Goal: Task Accomplishment & Management: Manage account settings

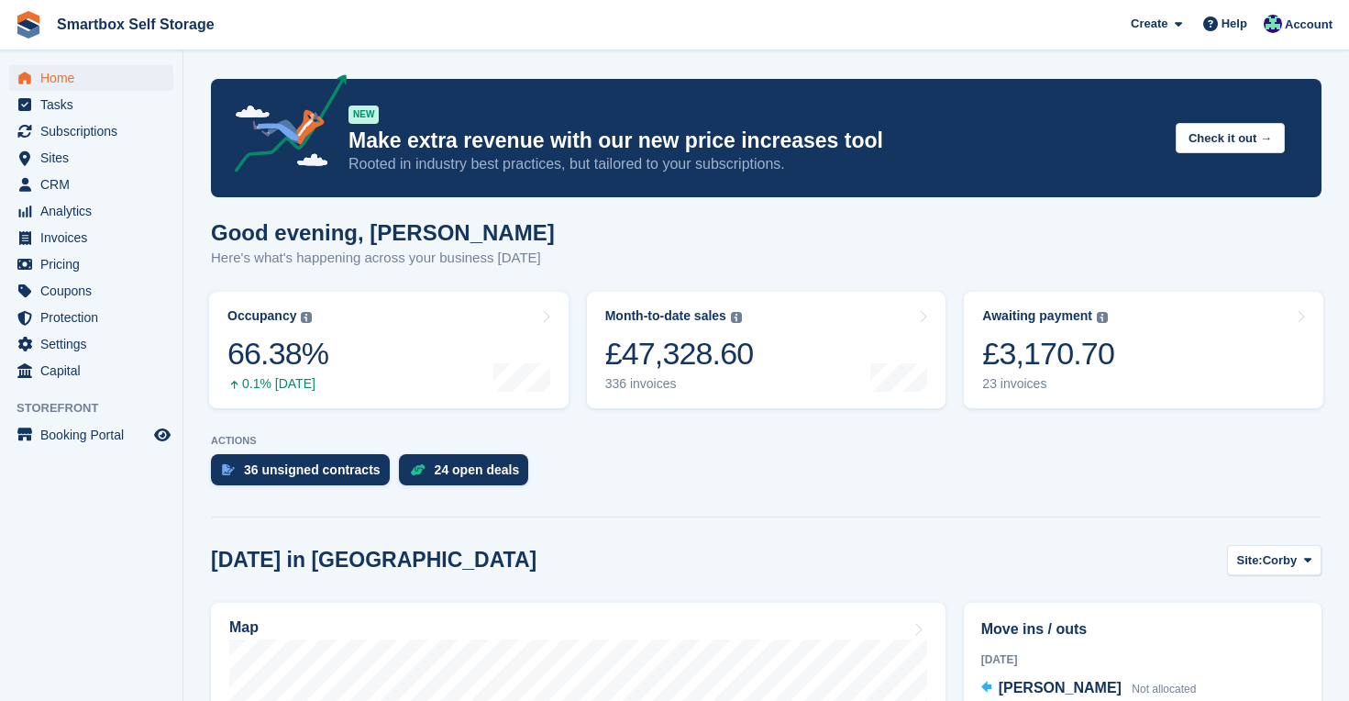
click at [68, 74] on span "Home" at bounding box center [95, 78] width 110 height 26
click at [61, 74] on span "Home" at bounding box center [95, 78] width 110 height 26
click at [100, 128] on span "Subscriptions" at bounding box center [95, 131] width 110 height 26
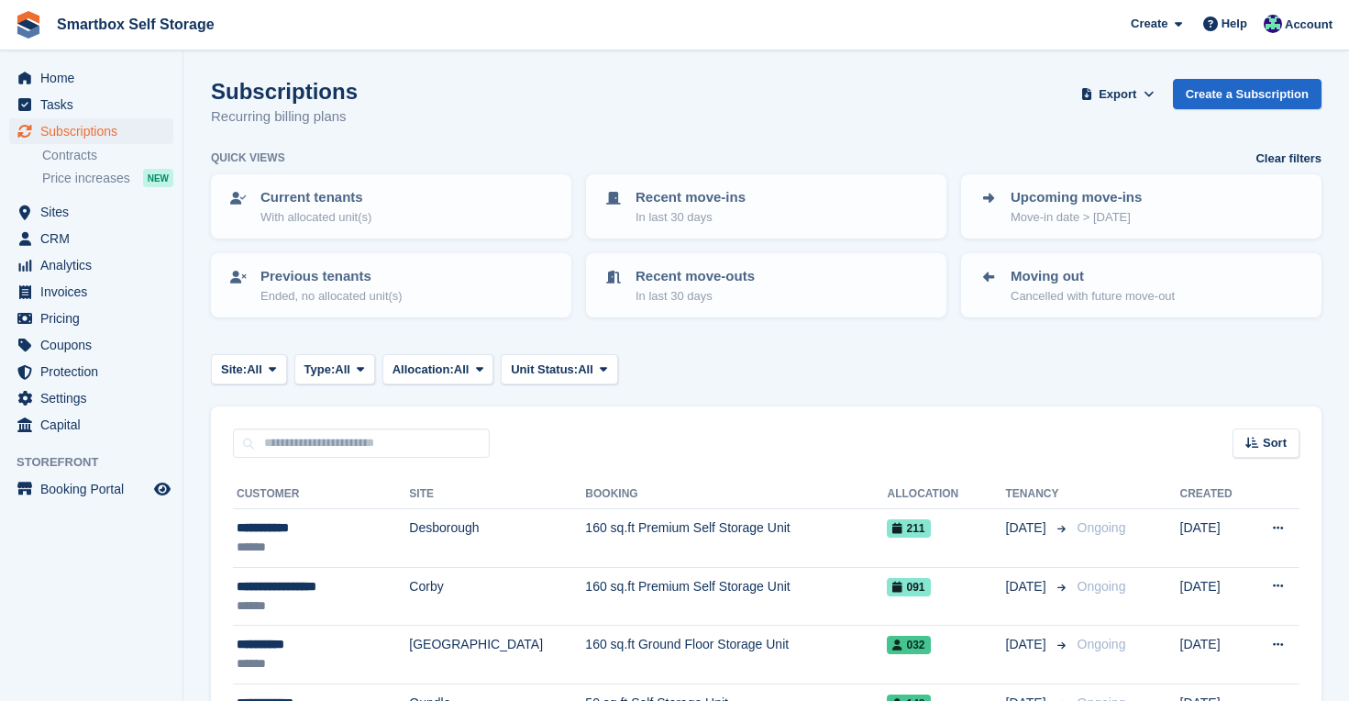
click at [1070, 216] on p "Move-in date > today" at bounding box center [1076, 217] width 131 height 18
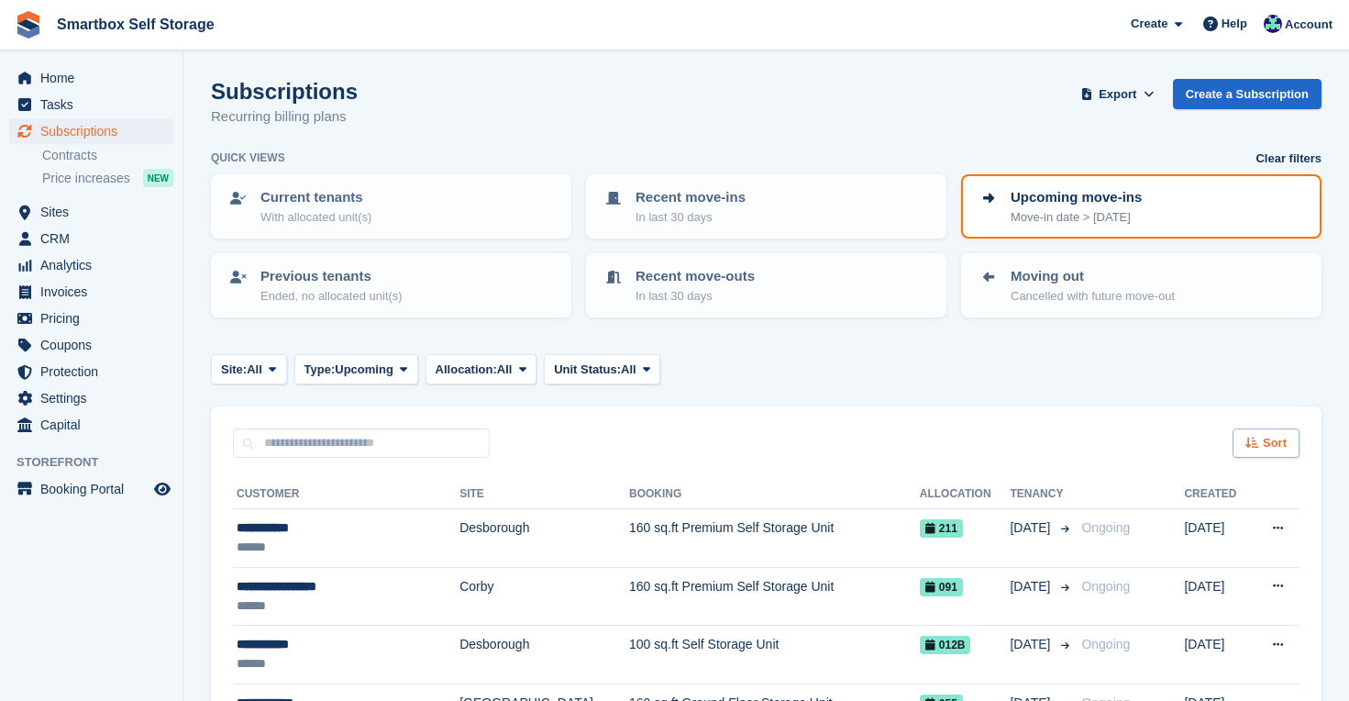
click at [1280, 438] on span "Sort" at bounding box center [1275, 443] width 24 height 18
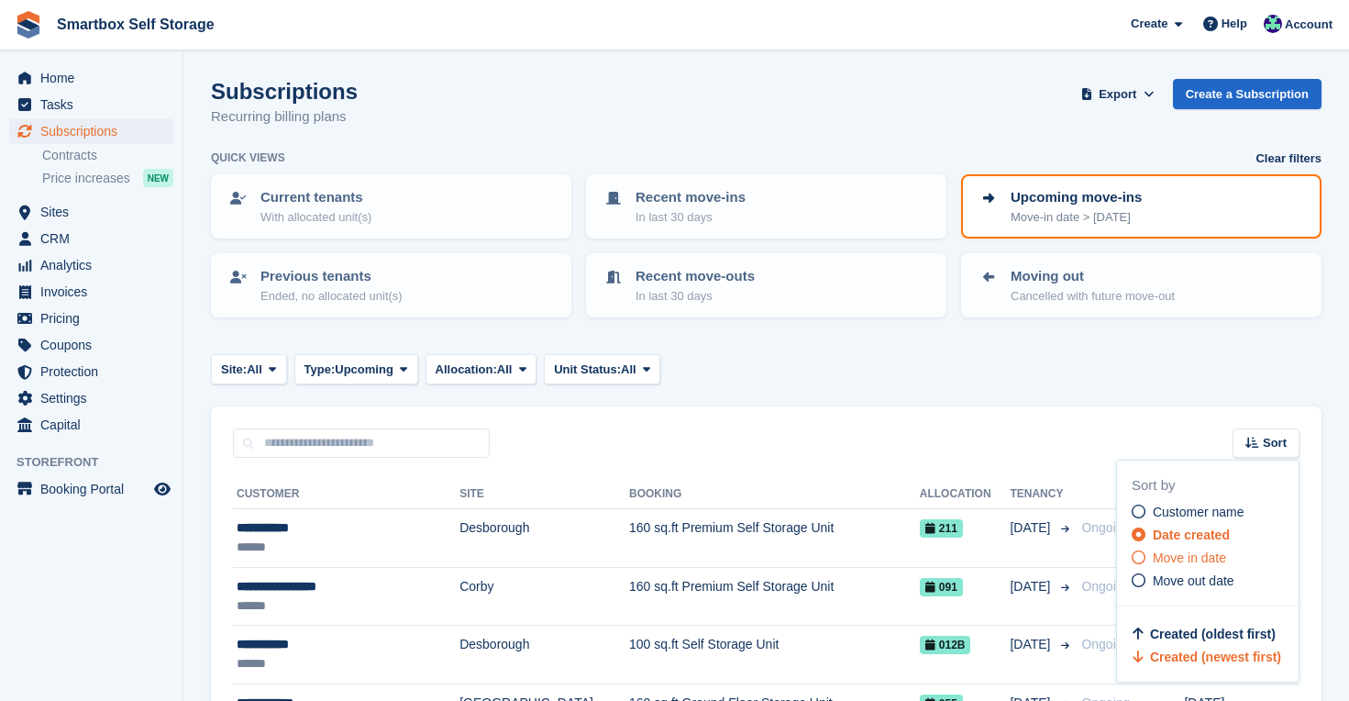
click at [1223, 555] on span "Move in date" at bounding box center [1189, 557] width 73 height 15
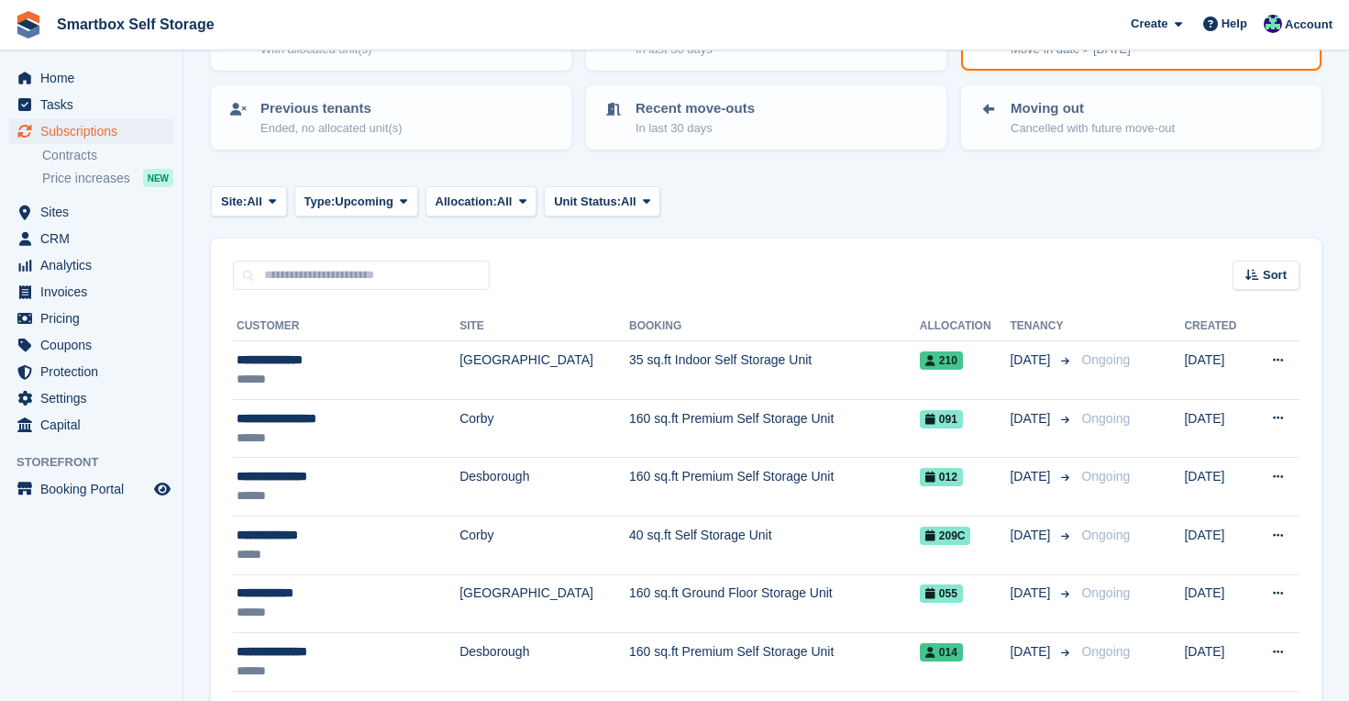
scroll to position [164, 0]
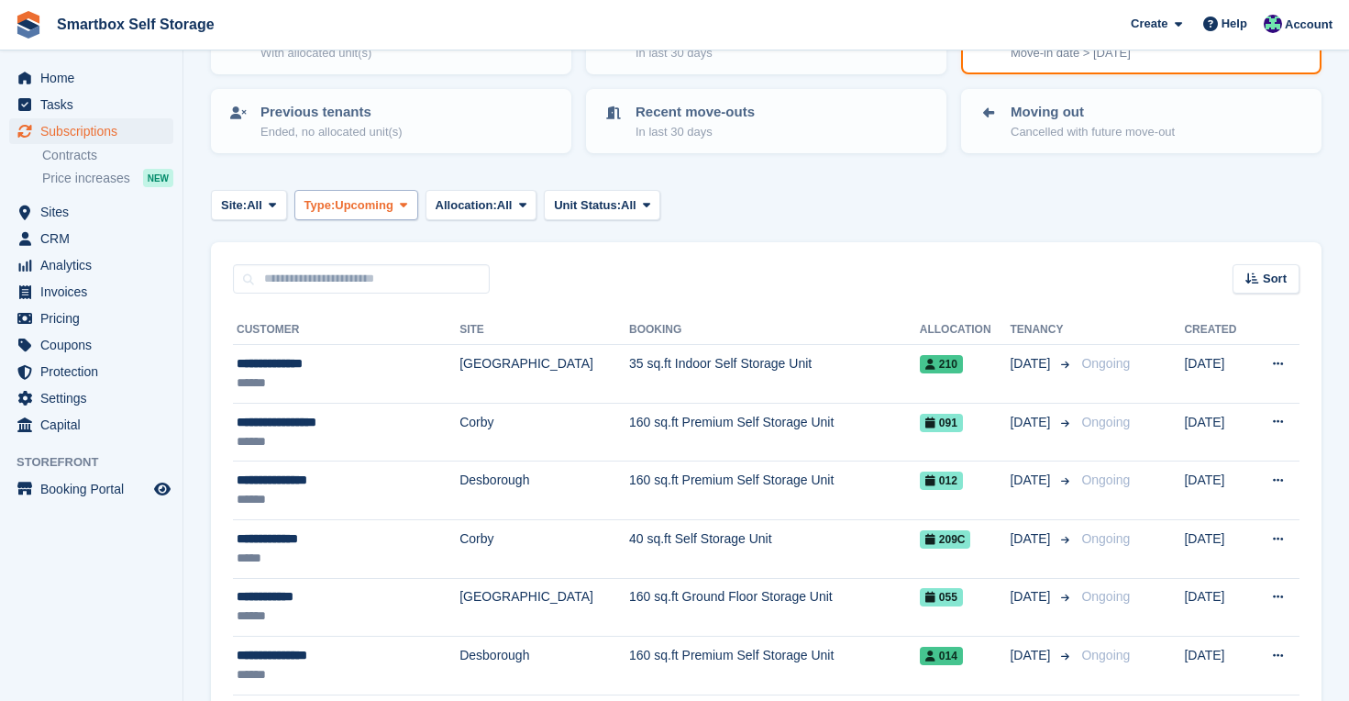
click at [393, 205] on span "Upcoming" at bounding box center [364, 205] width 59 height 18
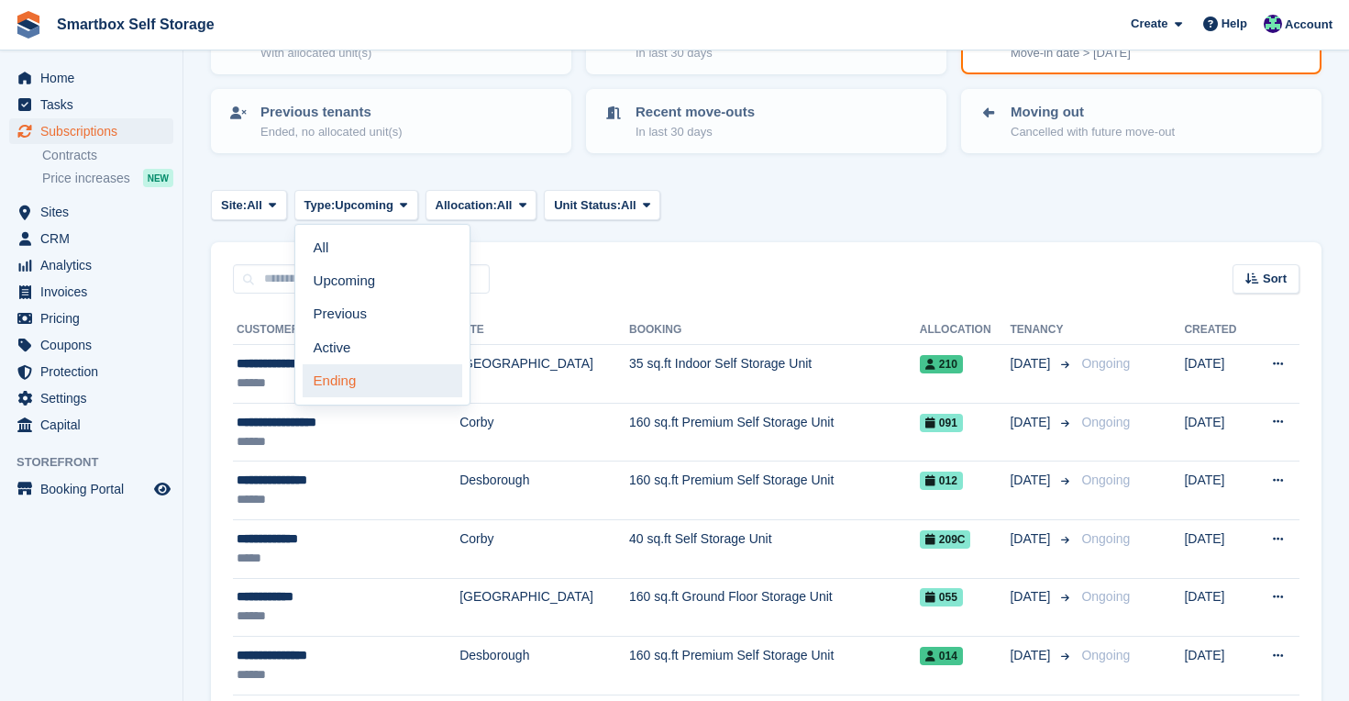
click at [379, 373] on link "Ending" at bounding box center [383, 380] width 160 height 33
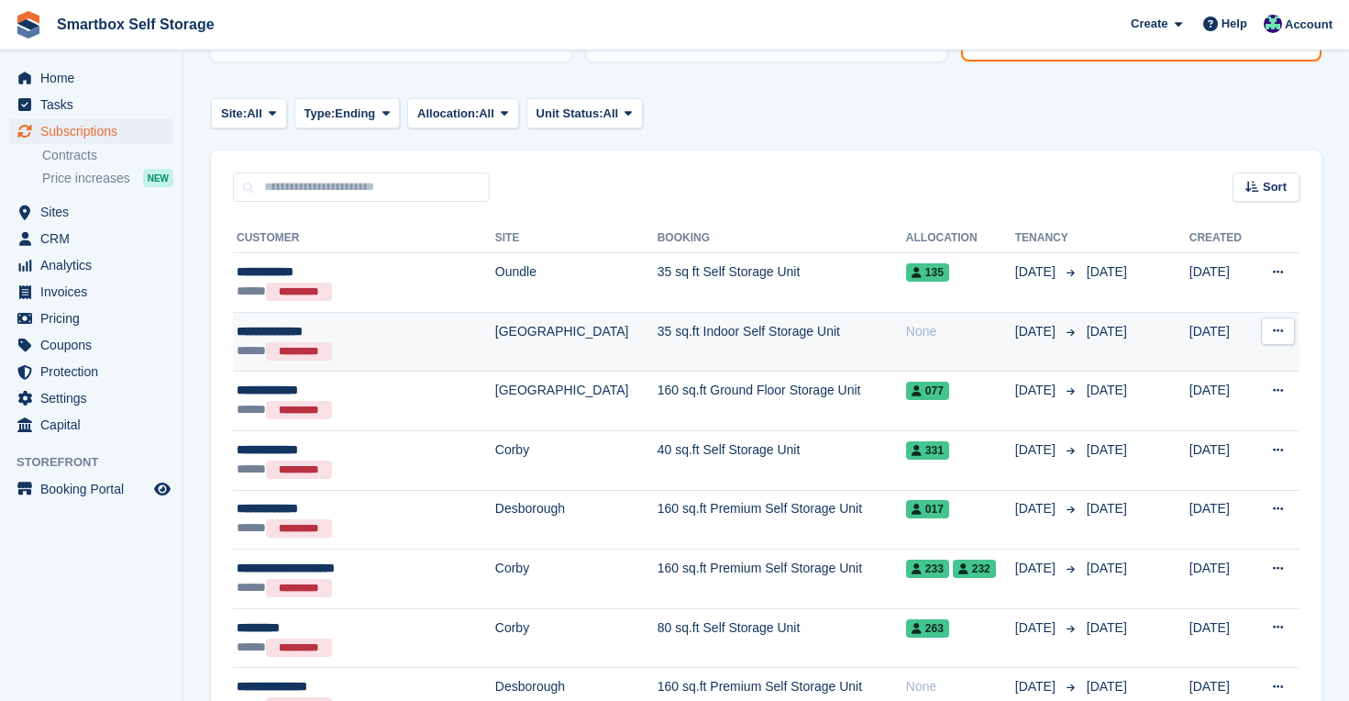
scroll to position [252, 0]
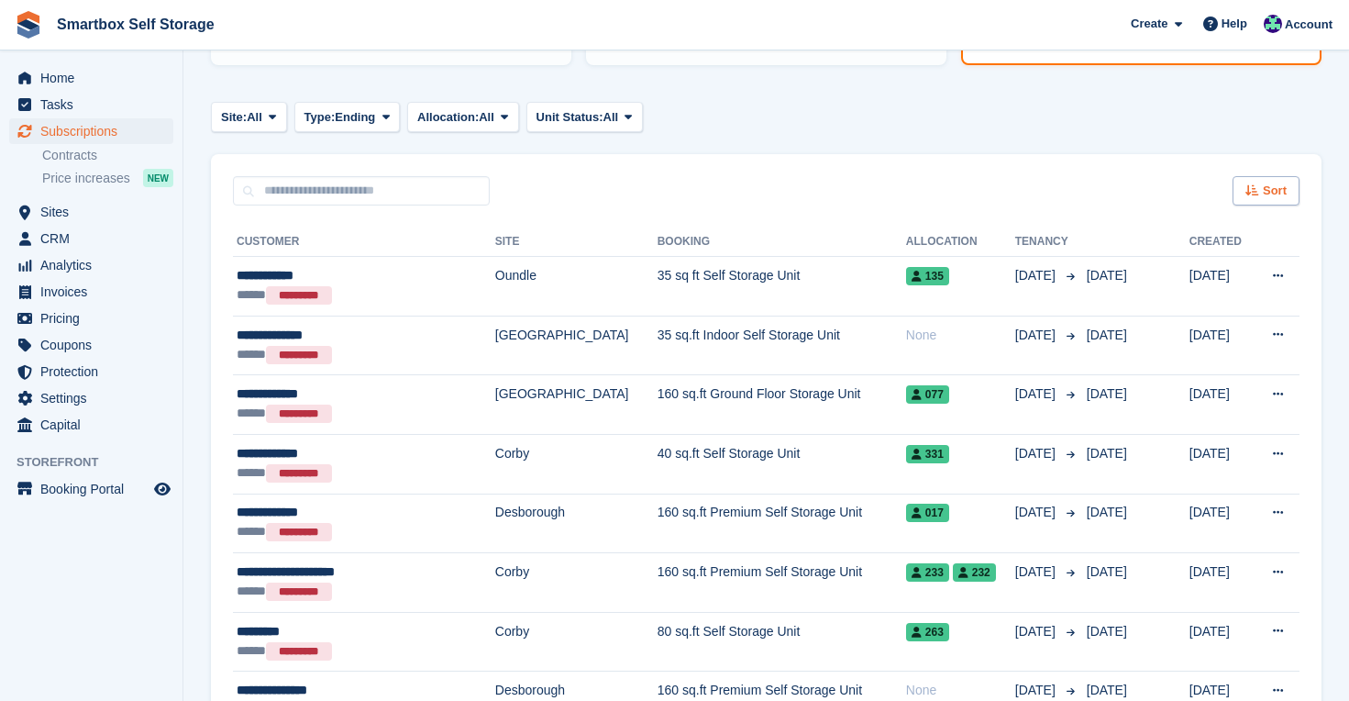
click at [1262, 199] on div "Sort" at bounding box center [1266, 191] width 67 height 30
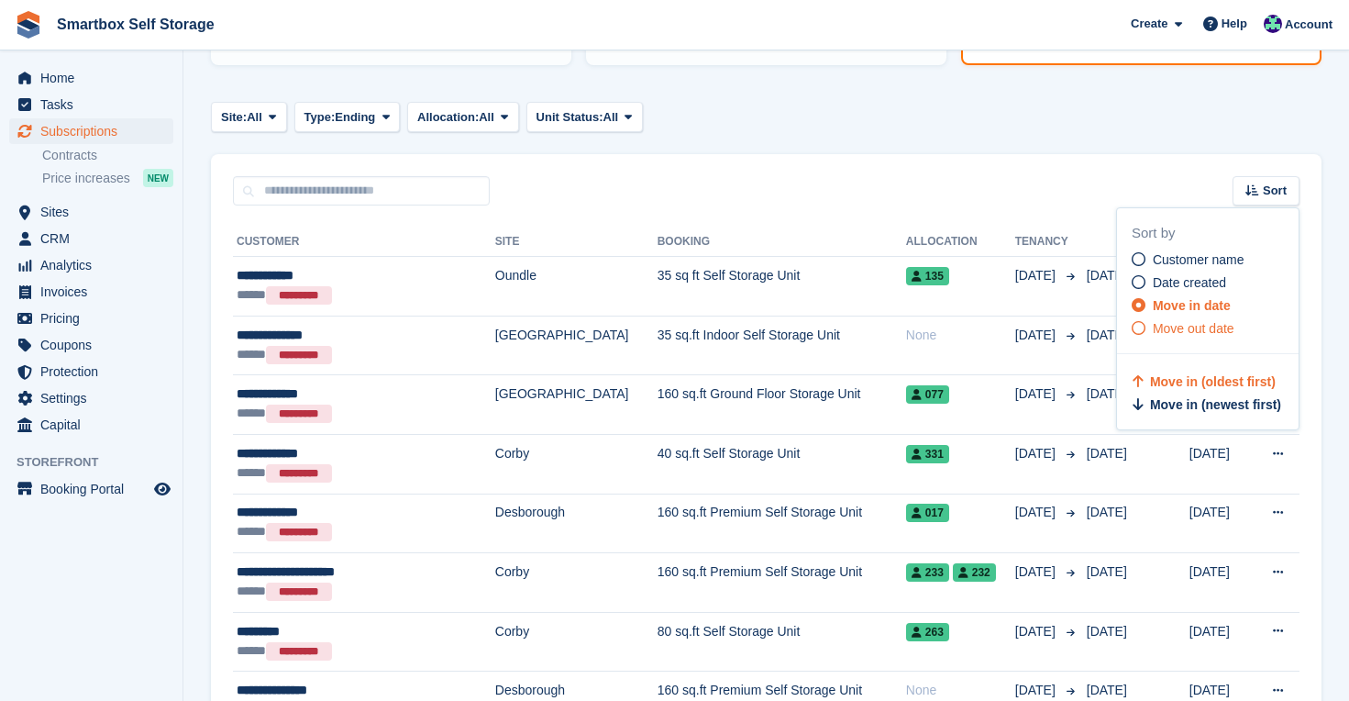
click at [1211, 327] on span "Move out date" at bounding box center [1194, 328] width 82 height 15
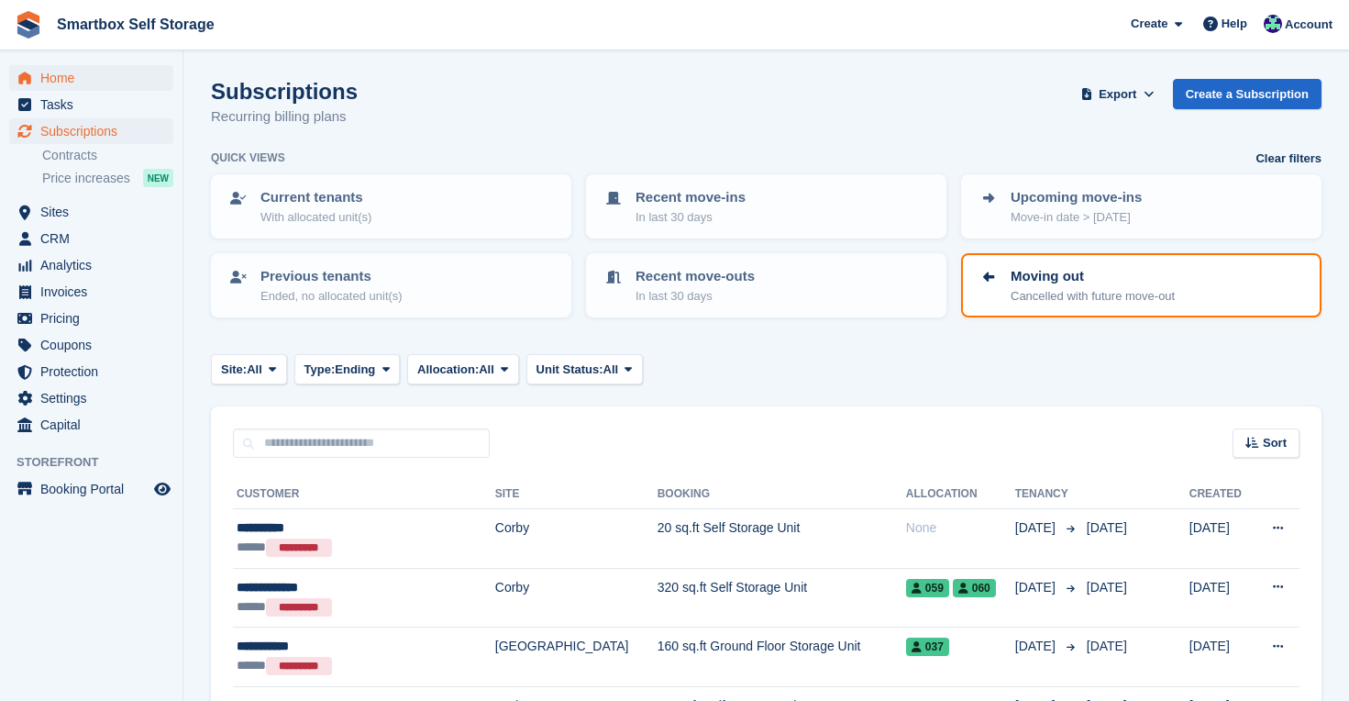
click at [76, 72] on span "Home" at bounding box center [95, 78] width 110 height 26
